Goal: Entertainment & Leisure: Consume media (video, audio)

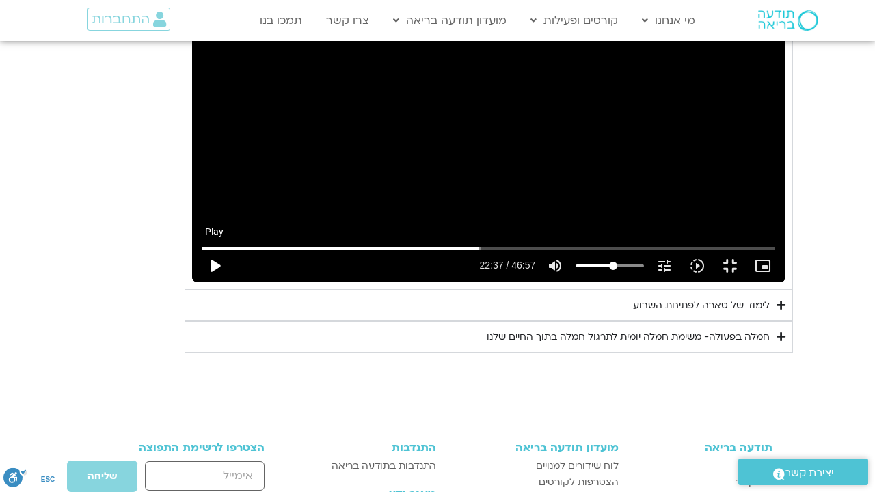
click at [198, 282] on button "play_arrow" at bounding box center [214, 265] width 33 height 33
type input "992.52"
type input "1357.744176"
type input "992.52"
type input "1357.746326"
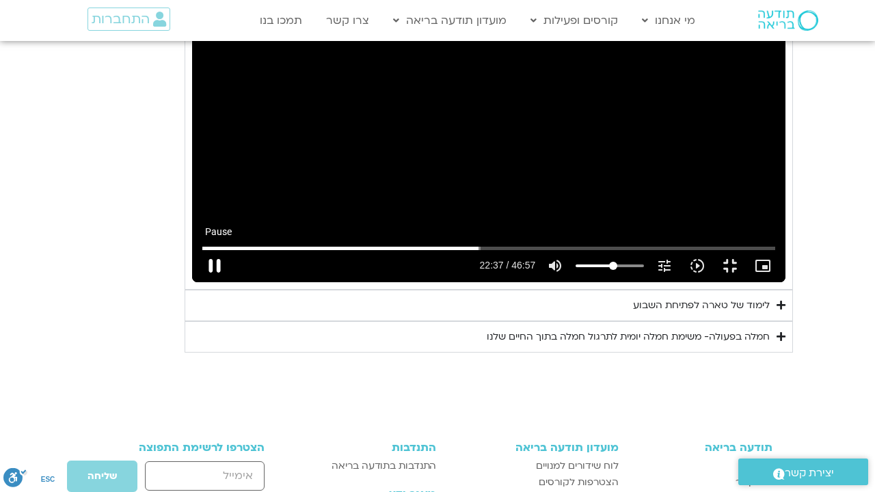
type input "992.52"
type input "1357.881094"
type input "992.52"
type input "1358.015367"
type input "992.52"
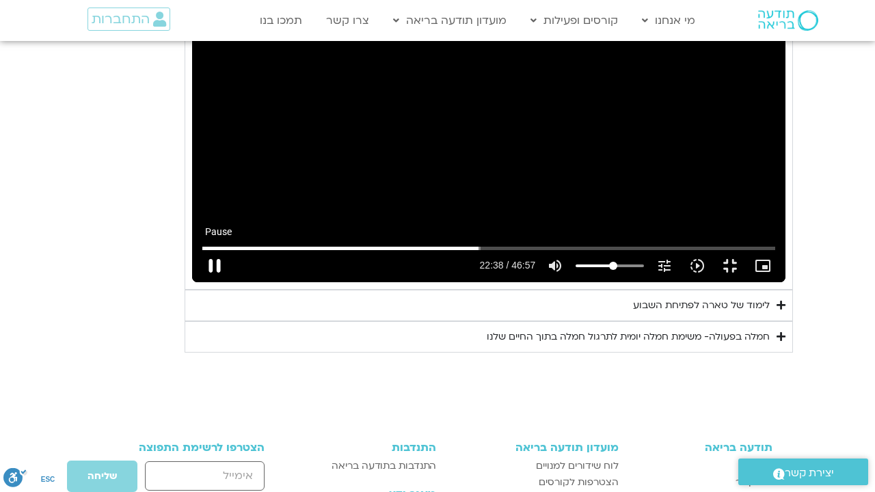
type input "1358.162242"
type input "992.52"
type input "1358.30226"
type input "992.52"
type input "1358.431052"
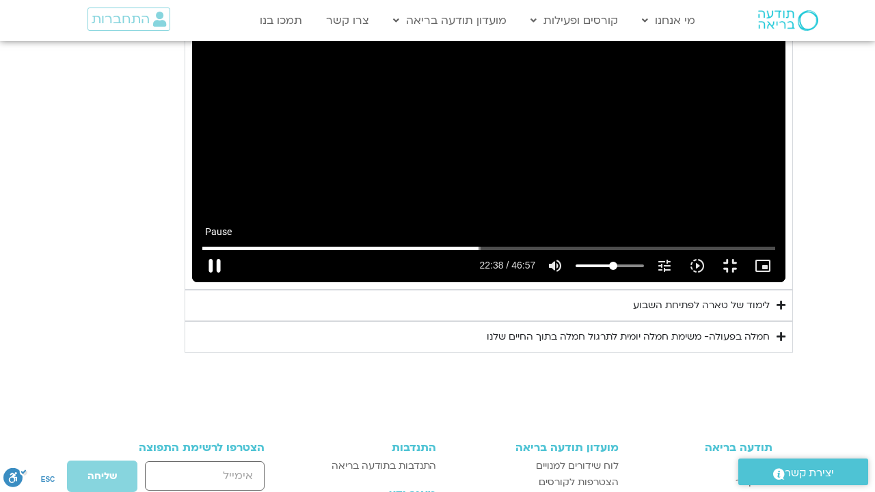
type input "992.52"
type input "1358.5642"
type input "992.52"
type input "1358.696765"
type input "992.52"
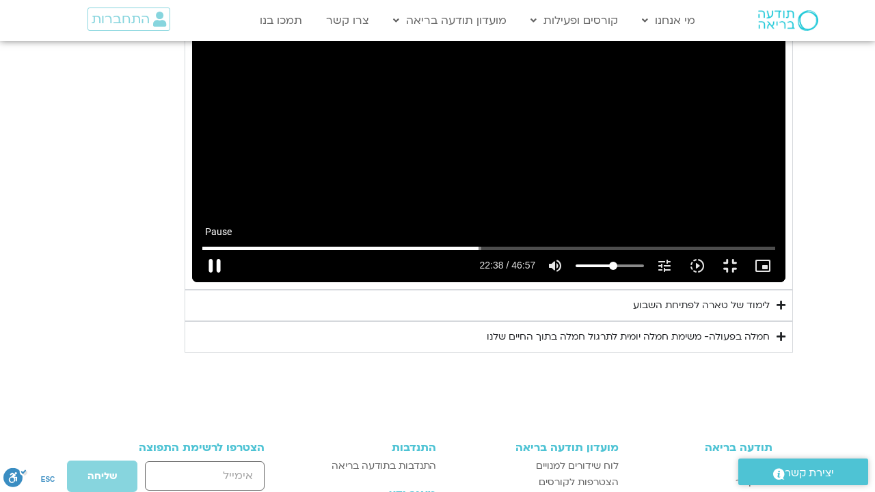
type input "1358.830929"
type input "992.52"
type input "1358.963275"
type input "992.52"
type input "1359.096518"
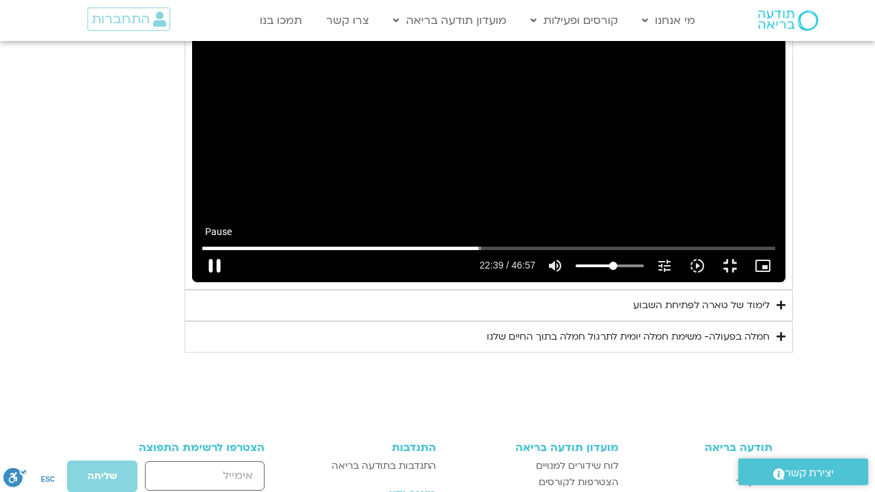
type input "992.52"
type input "1359.226006"
type input "992.52"
type input "1359.357213"
type input "992.52"
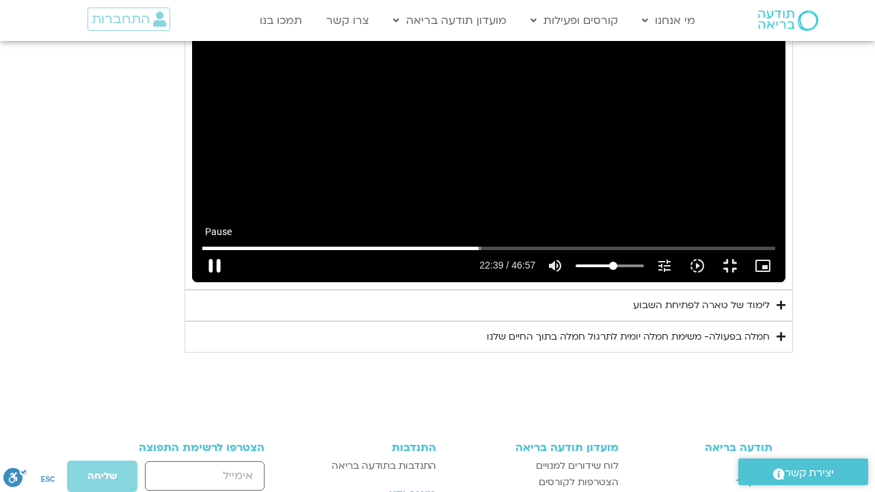
type input "1359.484848"
type input "992.52"
type input "1359.61549"
type input "992.52"
type input "1359.743709"
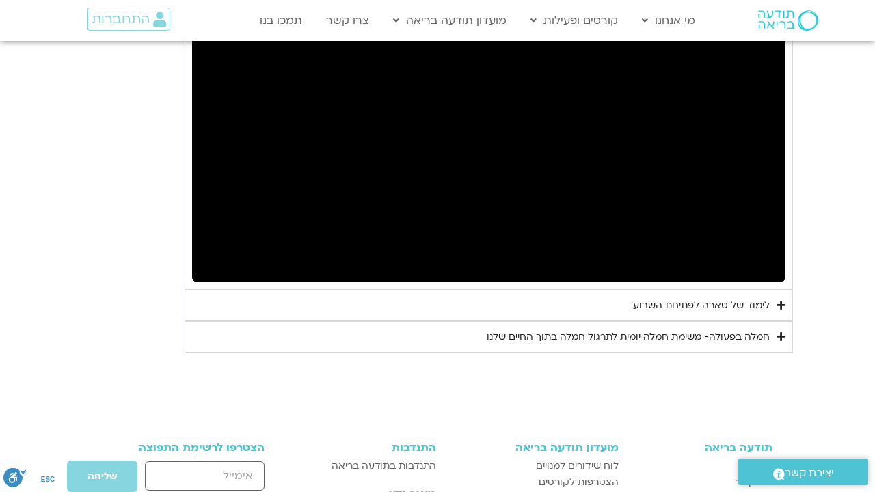
type input "992.52"
type input "2163.313252"
type input "992.52"
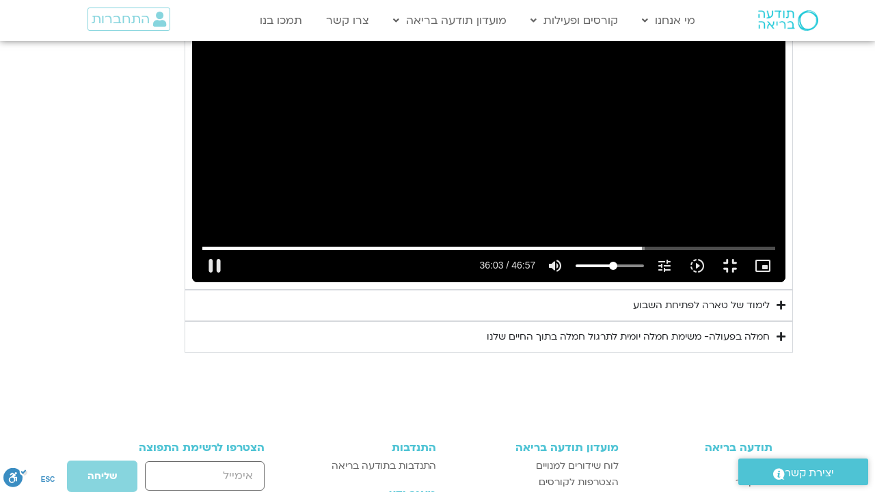
type input "2163.460574"
type input "992.52"
type input "2163.597203"
type input "992.52"
type input "2163.722675"
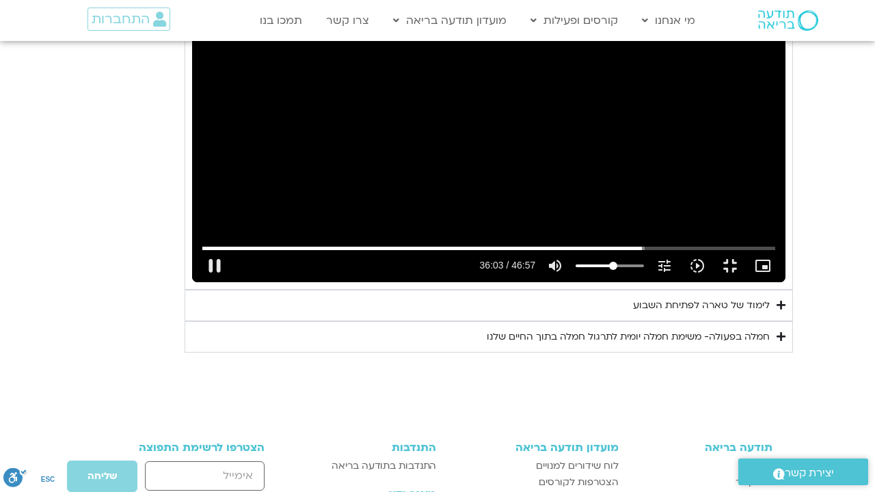
type input "992.52"
type input "2163.884334"
type input "992.52"
type input "2163.946693"
type input "992.52"
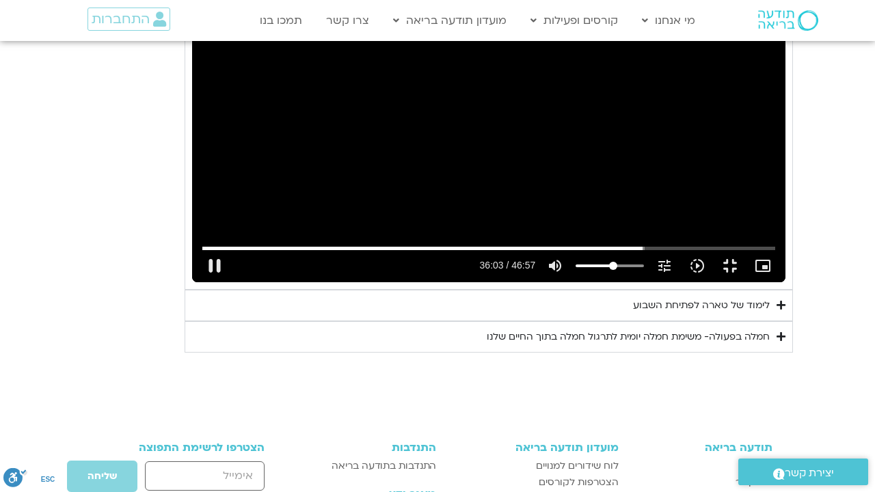
type input "2164.055556"
type input "992.52"
type input "2164.168902"
type input "992.52"
type input "2164.397429"
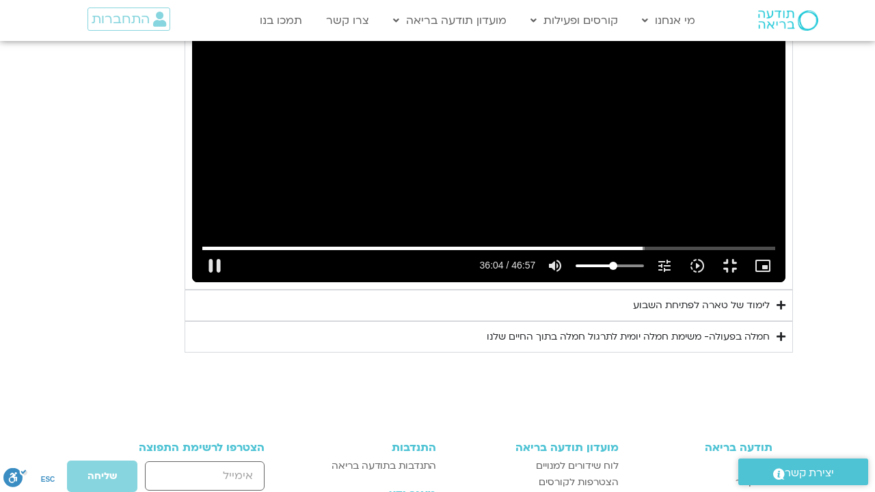
type input "992.52"
type input "2164.538632"
type input "992.52"
type input "2164.680473"
type input "992.52"
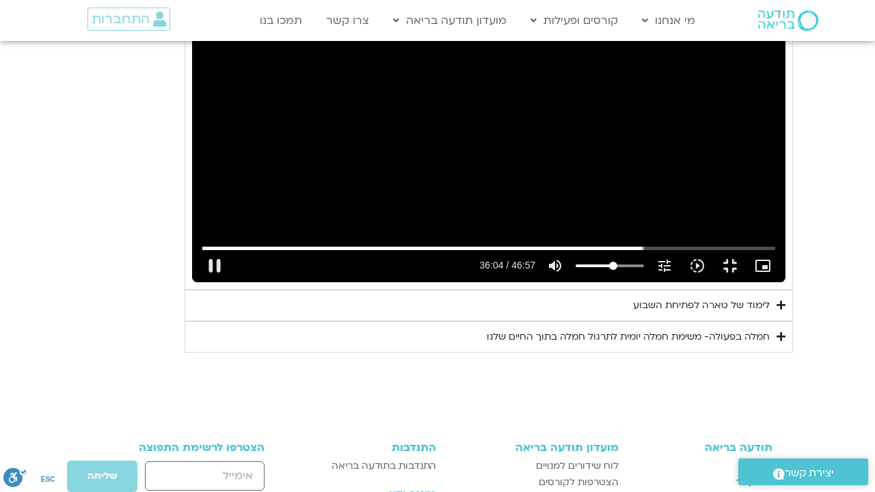
type input "2164.812684"
type input "992.52"
type input "2164.946462"
type input "992.52"
type input "2165.080555"
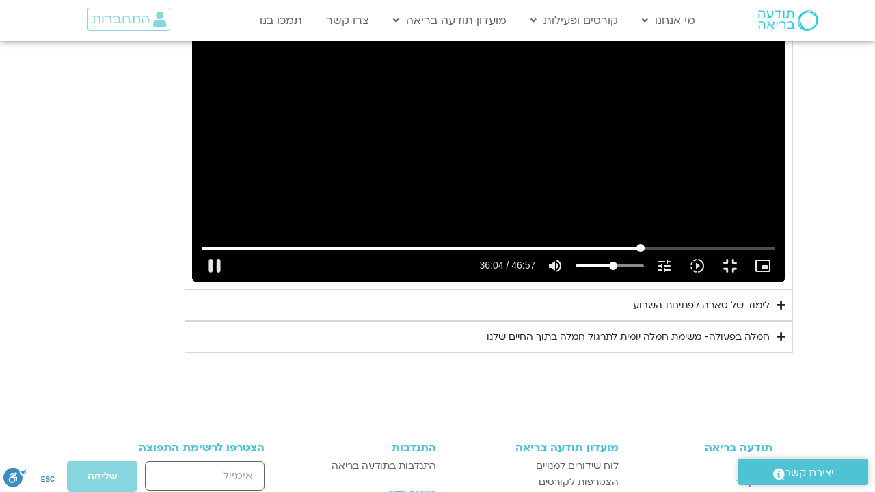
type input "992.52"
type input "2165.197162"
type input "992.52"
type input "2165.330179"
type input "992.52"
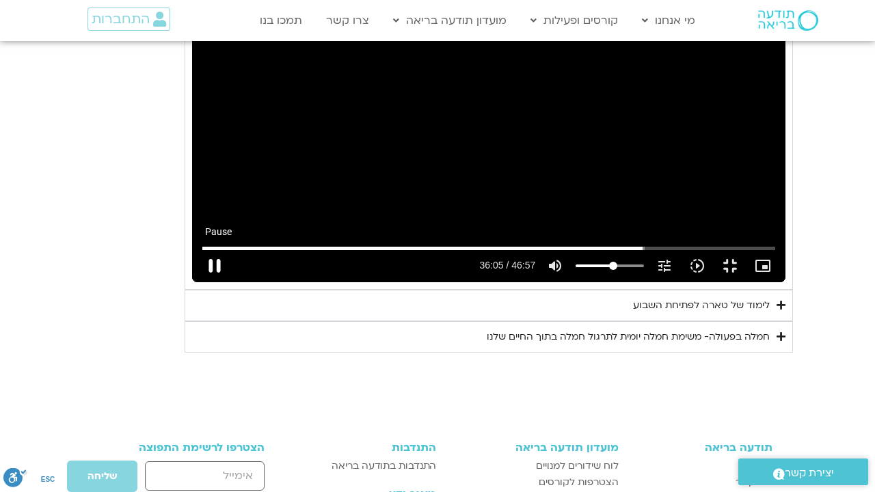
type input "2165.447417"
type input "992.52"
type input "2165.516237"
type input "992.52"
type input "2165.617409"
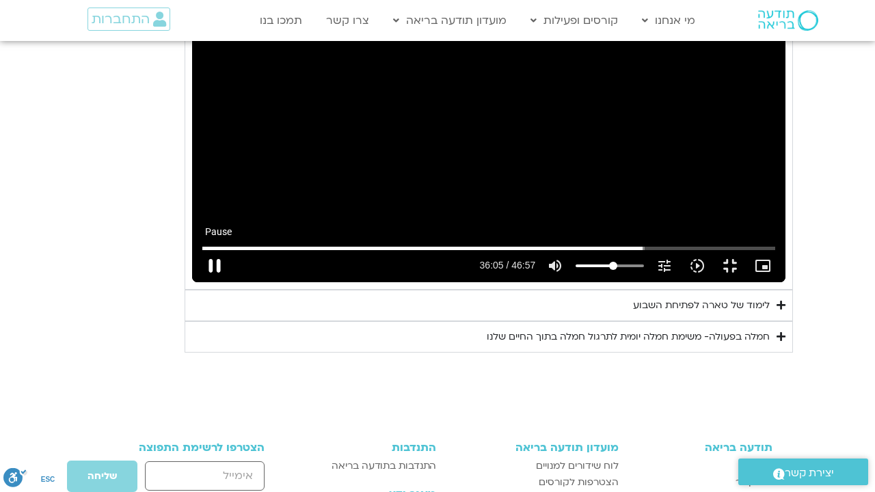
type input "992.52"
type input "2165.749463"
type input "992.52"
type input "2165.876832"
click at [198, 282] on button "pause" at bounding box center [214, 265] width 33 height 33
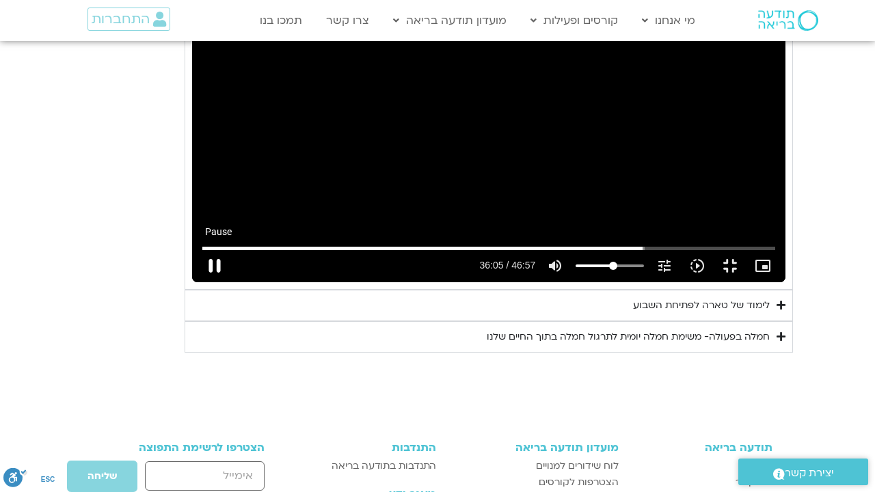
type input "992.52"
type input "2166.030645"
click at [198, 282] on button "play_arrow" at bounding box center [214, 265] width 33 height 33
type input "992.52"
type input "2166.030664"
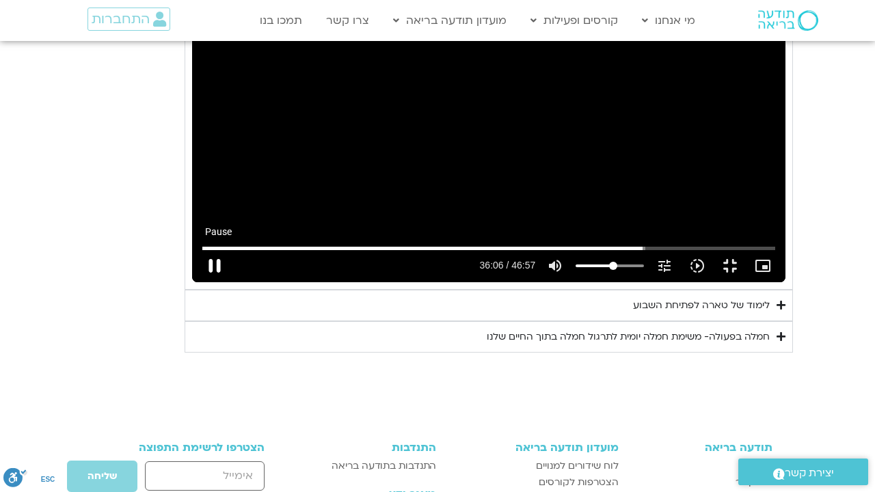
type input "992.52"
type input "2166.108364"
type input "992.52"
type input "2166.235096"
type input "992.52"
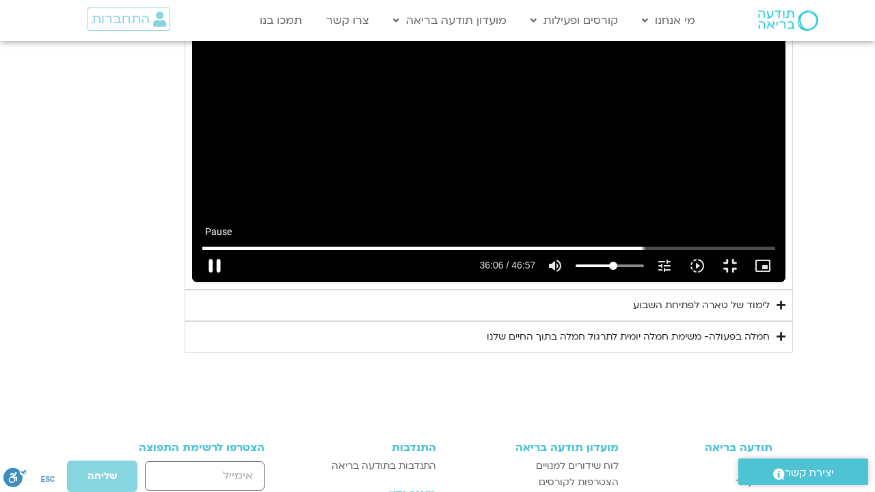
type input "2166.364749"
type input "992.52"
type input "2166.495186"
type input "992.52"
type input "2166.62727"
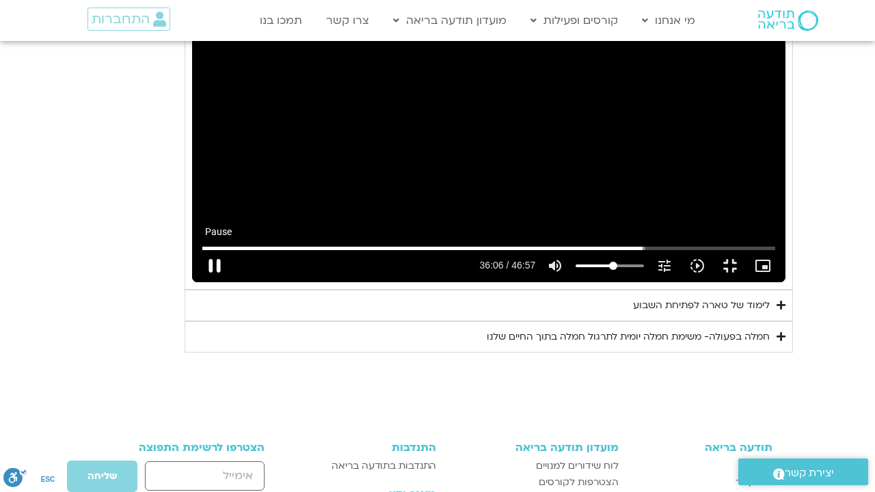
type input "992.52"
type input "2166.757434"
type input "992.52"
type input "2166.887322"
type input "992.52"
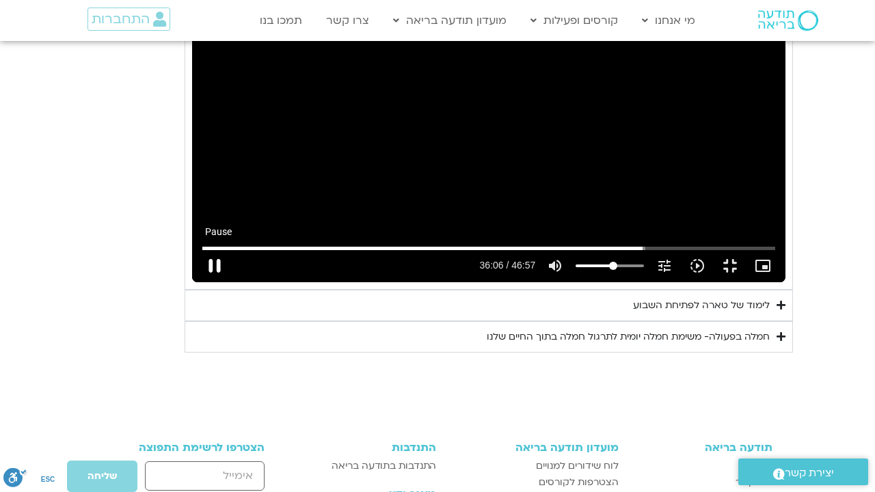
type input "2167.019969"
type input "992.52"
type input "2167.157728"
type input "992.52"
type input "2167.291404"
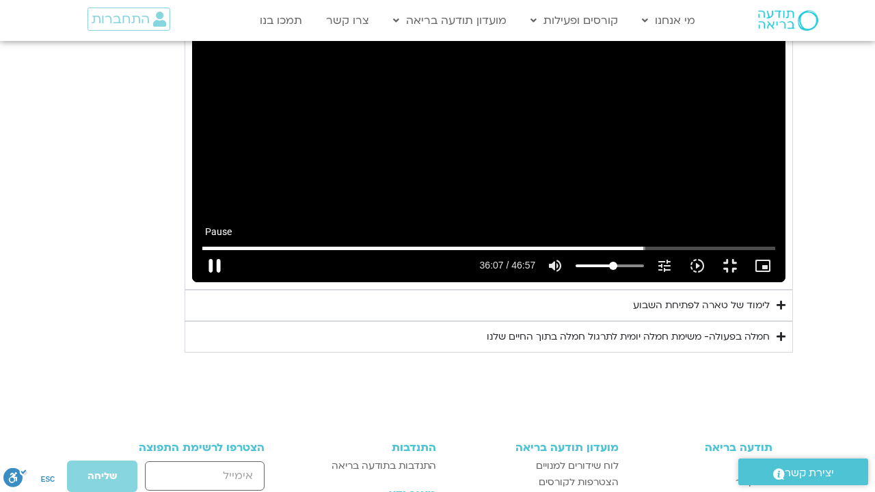
type input "992.52"
type input "2167.424875"
type input "992.52"
type input "2167.557646"
type input "992.52"
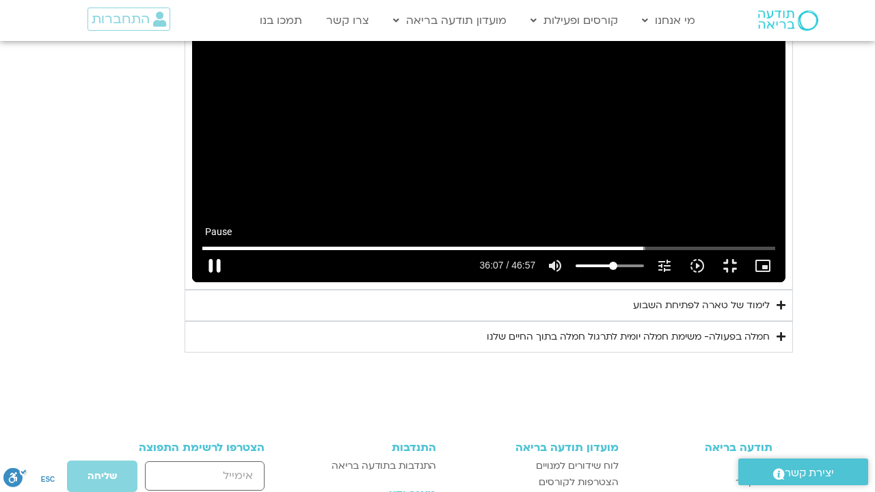
type input "2167.691584"
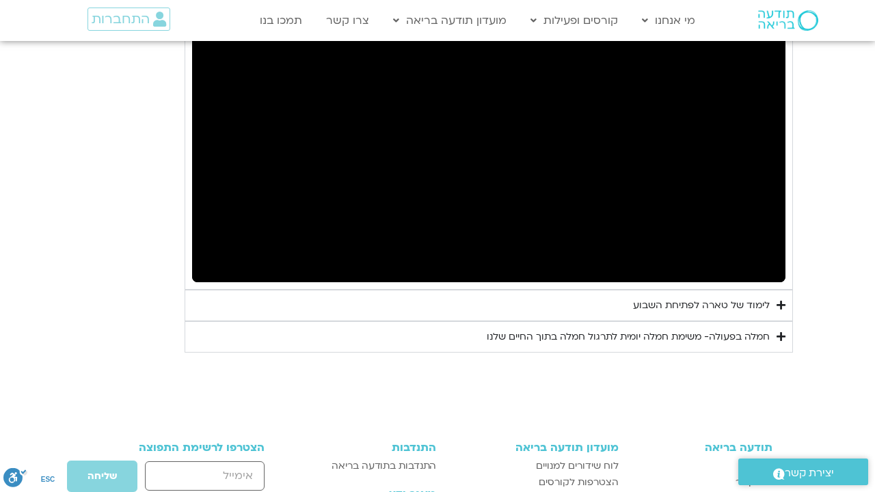
type input "992.52"
type input "2247.871196"
type input "992.52"
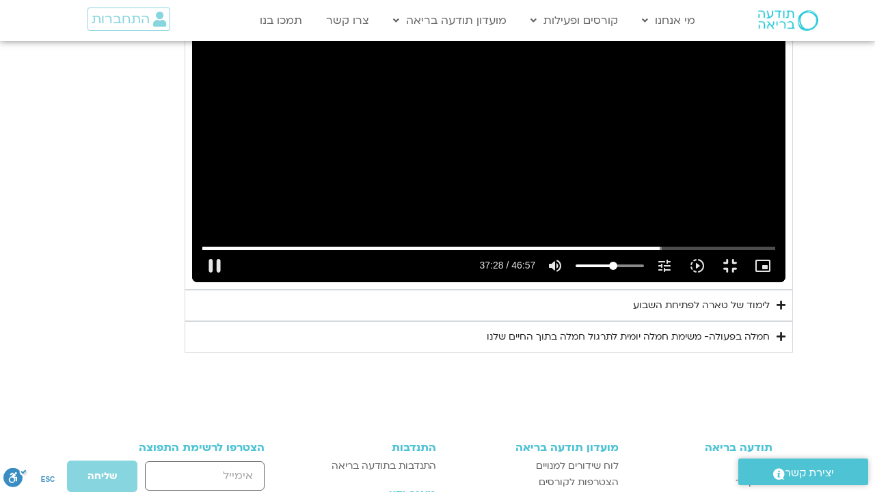
type input "2248.119965"
type input "992.52"
type input "2248.297272"
type input "992.52"
type input "2248.423064"
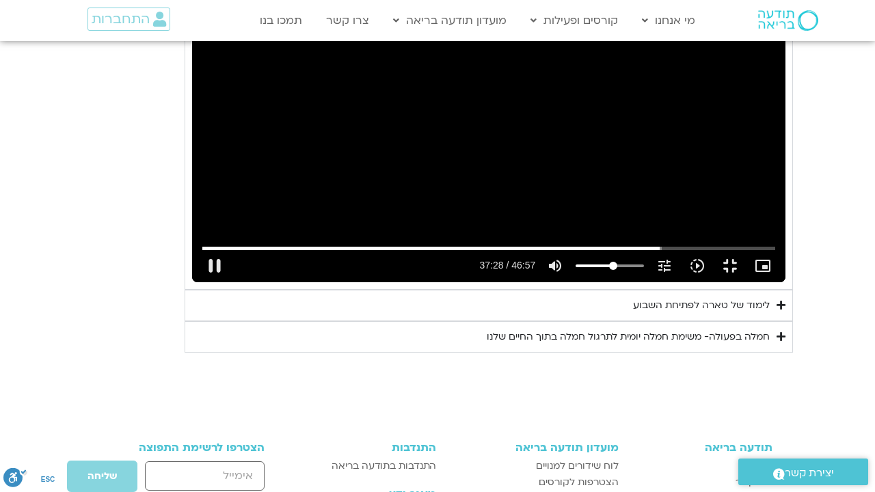
type input "992.52"
type input "2248.552685"
type input "992.52"
type input "2248.684253"
type input "992.52"
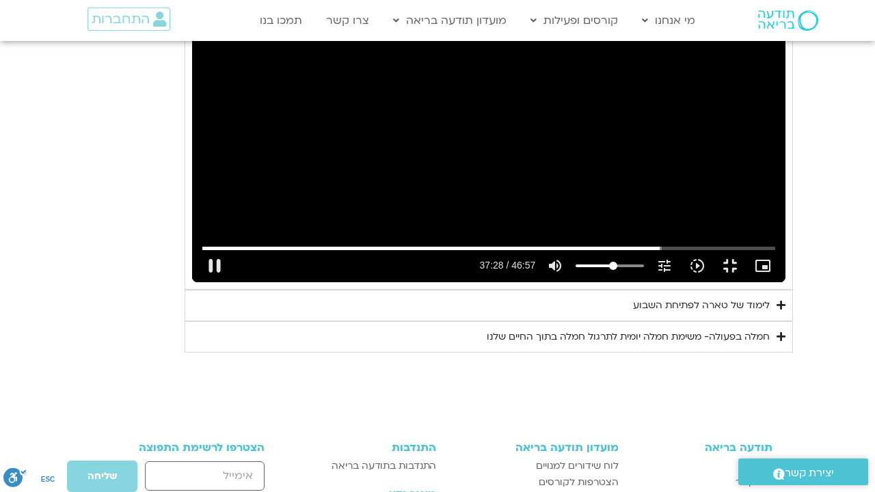
type input "2248.813696"
type input "992.52"
type input "2248.940943"
type input "992.52"
type input "2249.07748"
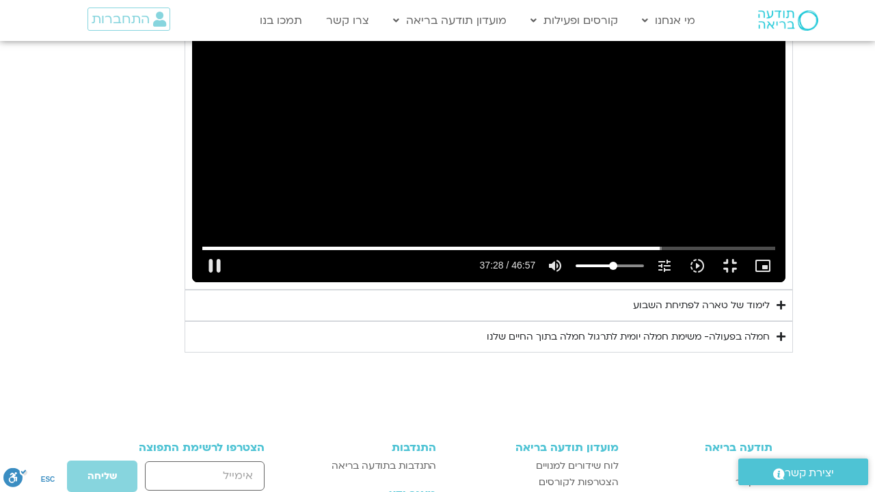
type input "992.52"
type input "2249.210486"
type input "992.52"
type input "2249.346879"
type input "992.52"
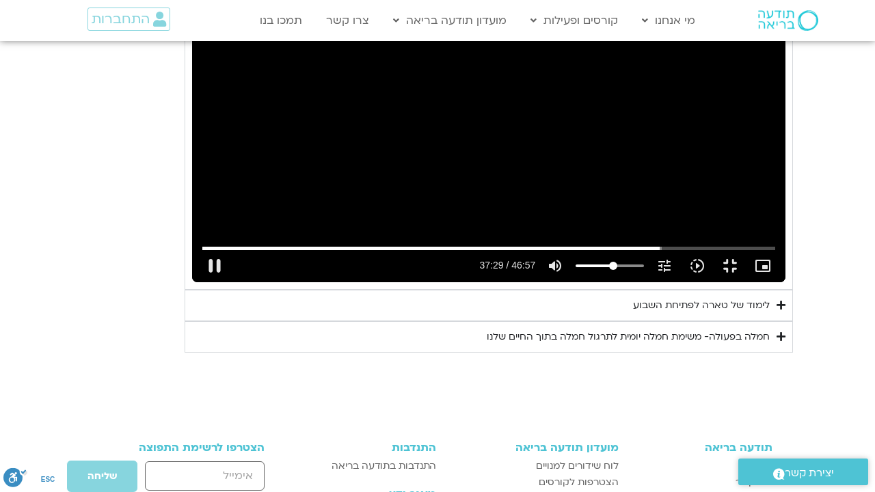
type input "2249.478911"
type input "992.52"
type input "2249.611178"
type input "992.52"
type input "2249.742032"
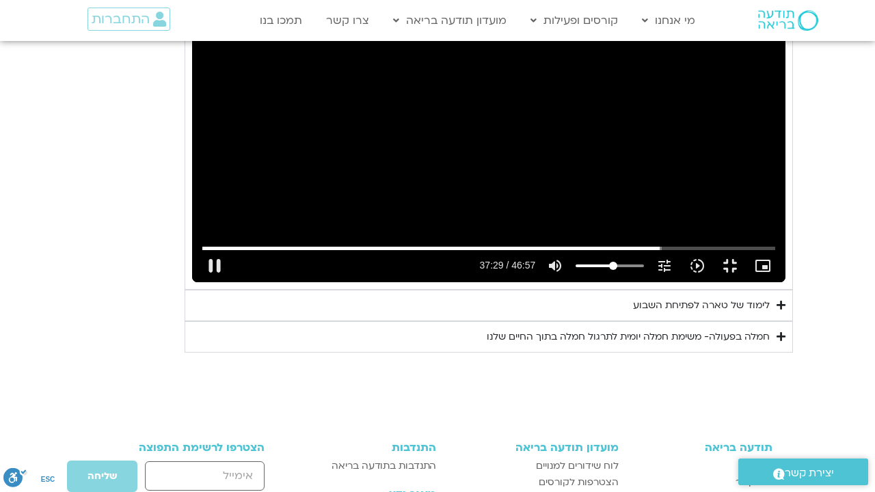
type input "992.52"
type input "2249.871408"
type input "992.52"
type input "2249.996435"
type input "992.52"
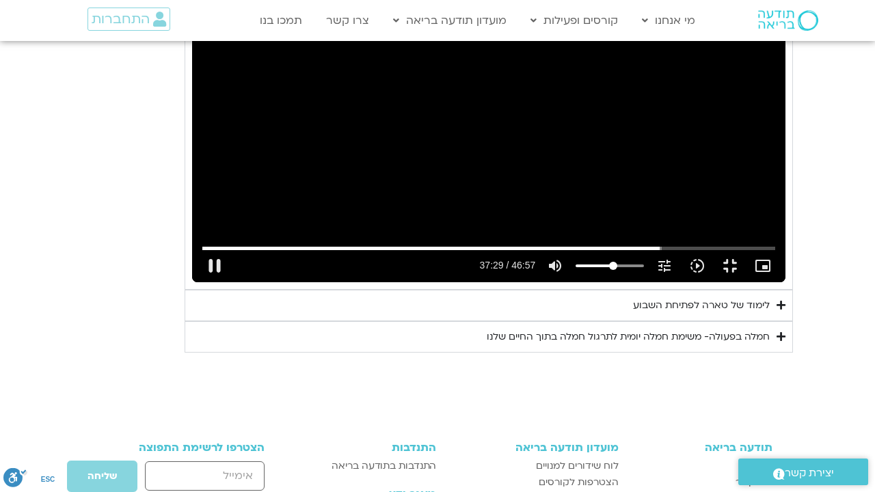
type input "2250.127103"
type input "992.52"
type input "2250.256852"
type input "992.52"
type input "2250.393916"
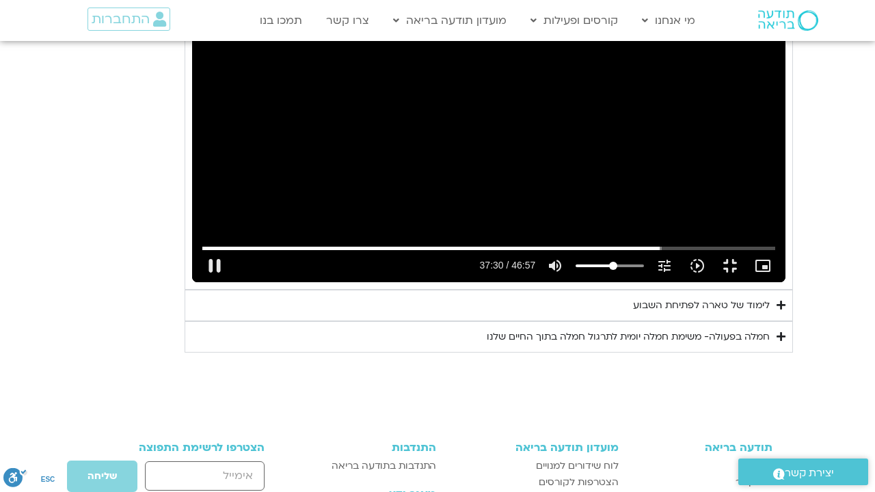
type input "992.52"
type input "2250.527571"
type input "992.52"
type input "2250.656297"
type input "992.52"
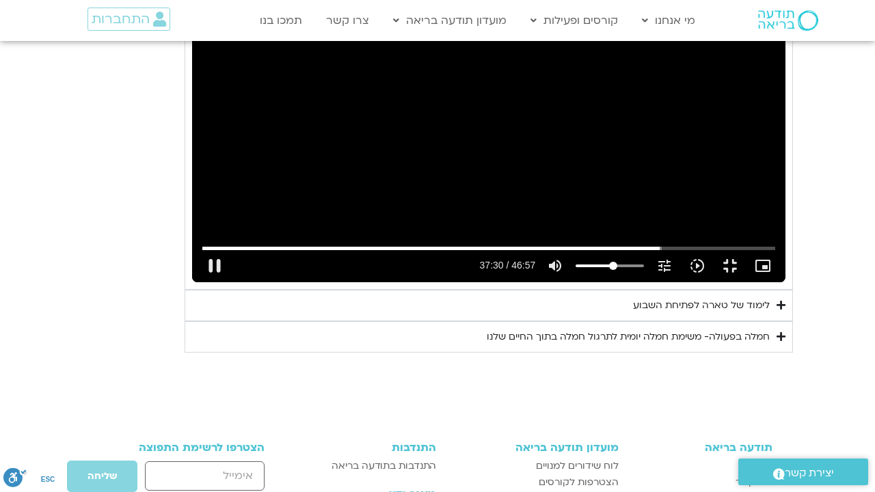
type input "2250.784442"
type input "992.52"
type input "2250.910957"
type input "992.52"
type input "2251.041551"
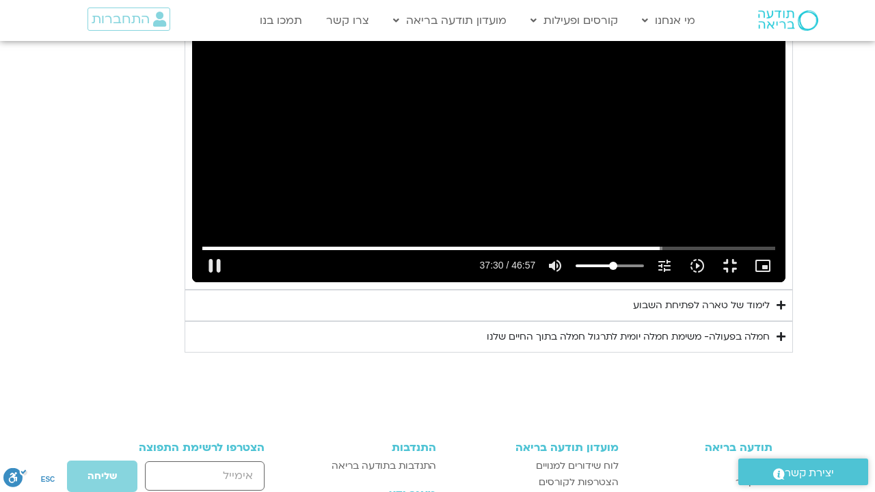
type input "992.52"
type input "2251.16891"
type input "992.52"
type input "2251.296499"
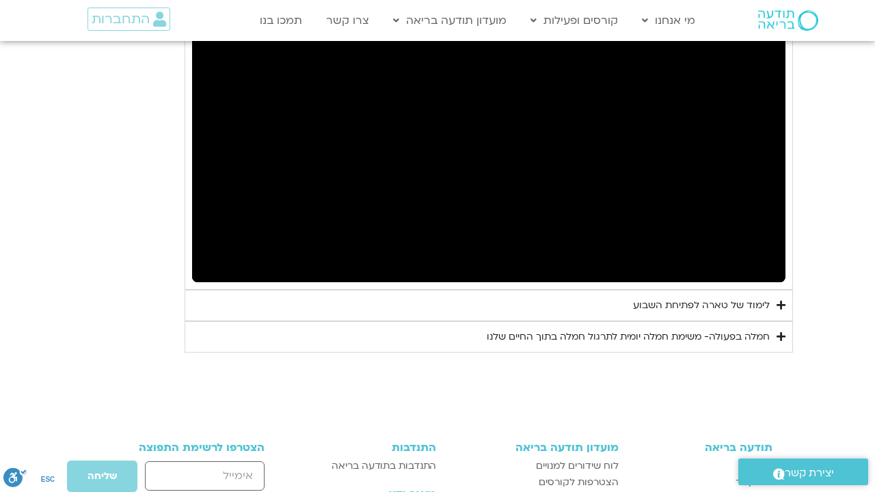
type input "992.52"
type input "2319.442345"
type input "992.52"
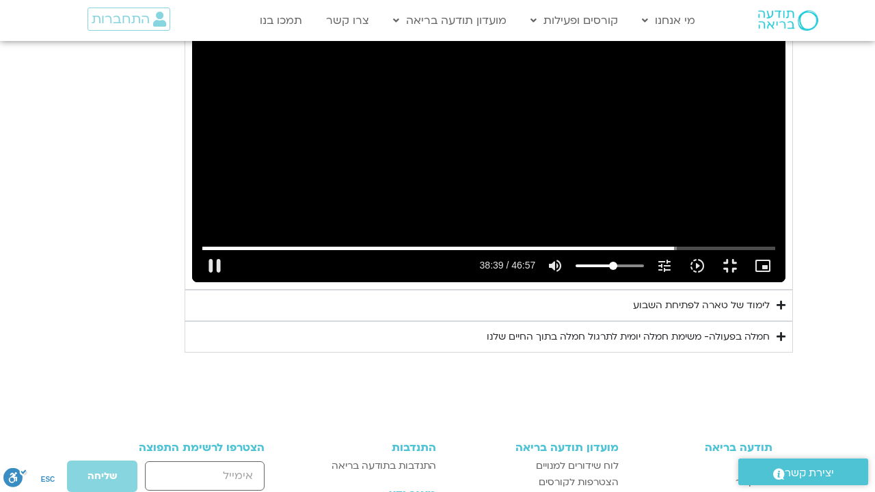
type input "2319.549457"
type input "992.52"
type input "2319.703991"
type input "992.52"
type input "2319.815586"
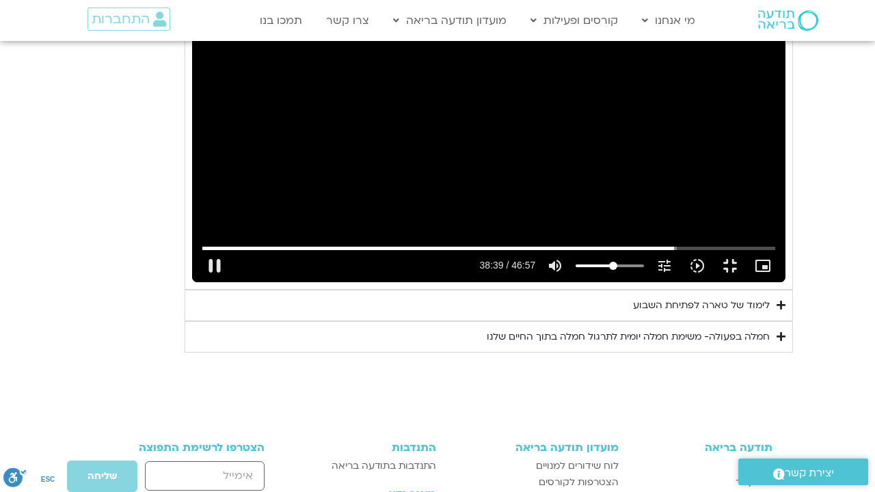
type input "992.52"
type input "2319.956379"
type input "992.52"
type input "2320.093123"
type input "992.52"
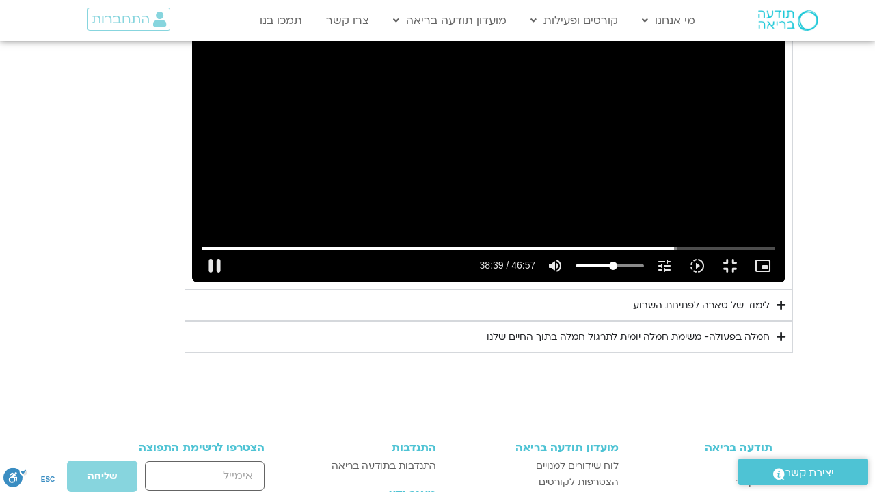
type input "2320.179185"
type input "992.52"
type input "2320.308841"
type input "992.52"
type input "2320.504533"
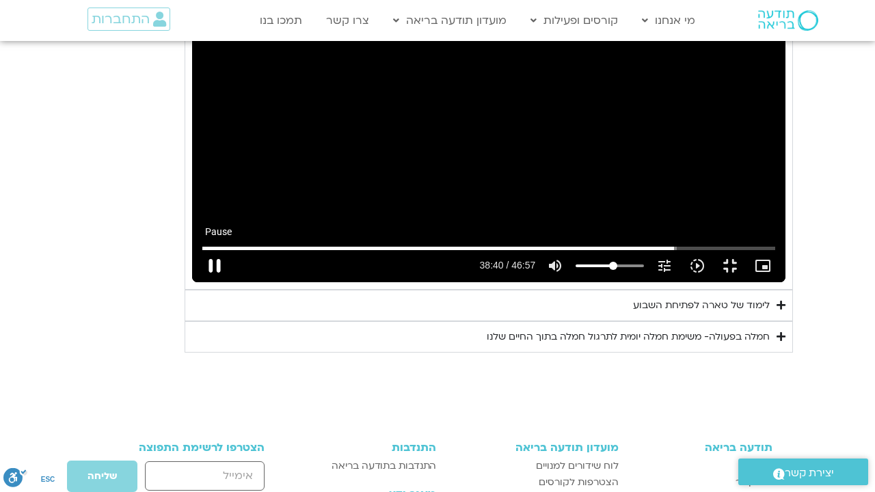
type input "992.52"
type input "2320.637397"
type input "992.52"
type input "2320.765594"
type input "992.52"
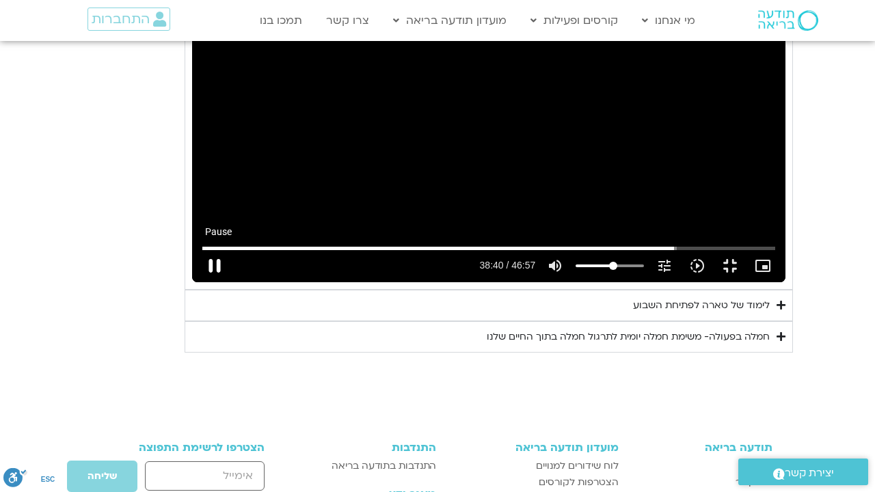
type input "2320.871858"
type input "992.52"
type input "2321.004463"
type input "992.52"
type input "2321.163248"
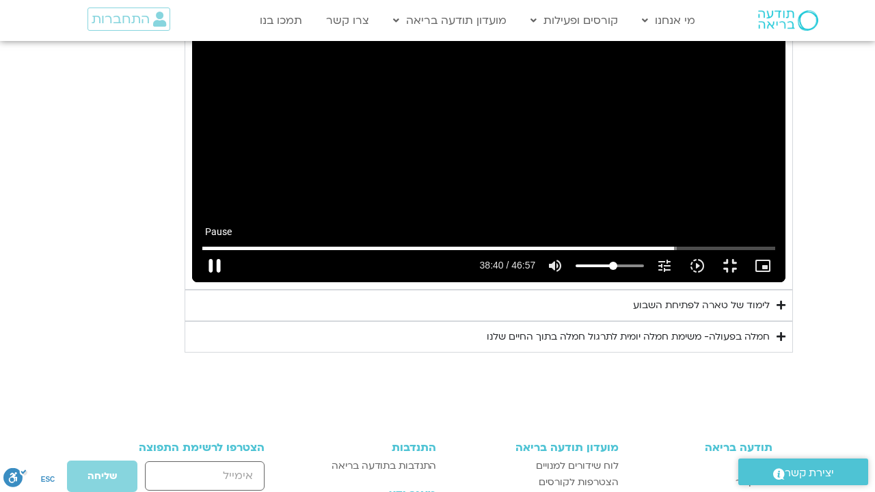
type input "992.52"
type input "2321.290414"
type input "992.52"
type input "2321.399276"
type input "992.52"
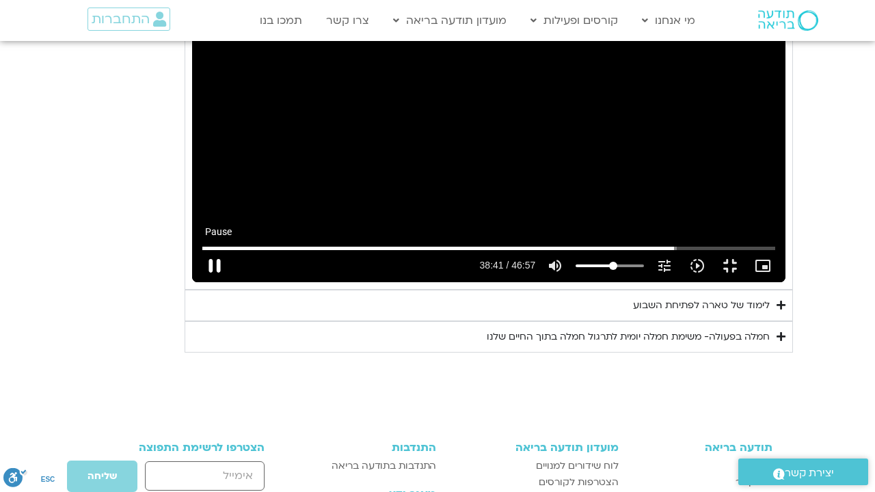
type input "2321.537396"
click at [198, 282] on button "pause" at bounding box center [214, 265] width 33 height 33
type input "992.52"
type input "2321.729356"
type input "992.52"
